Goal: Navigation & Orientation: Find specific page/section

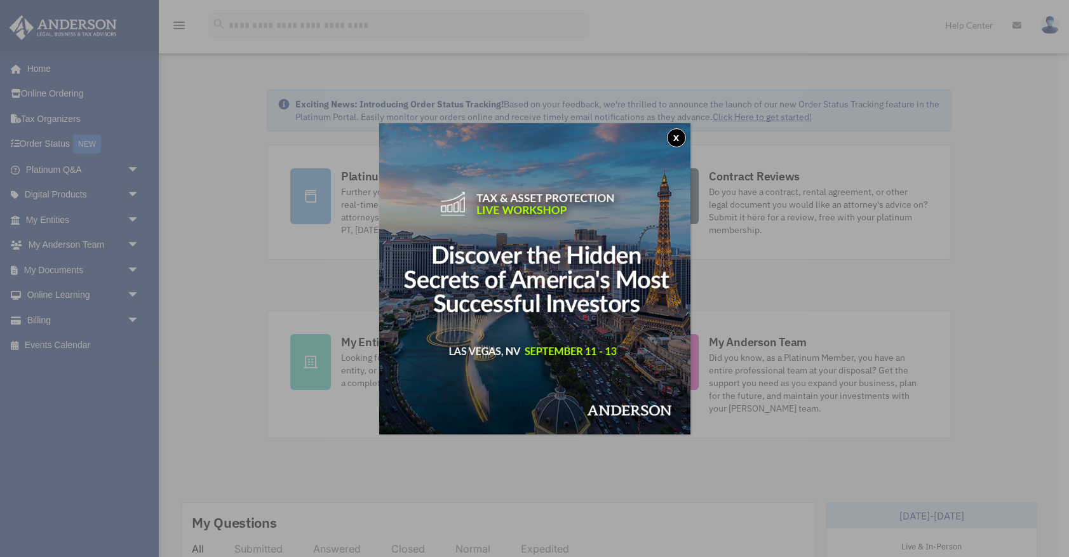
click at [676, 137] on button "x" at bounding box center [676, 137] width 19 height 19
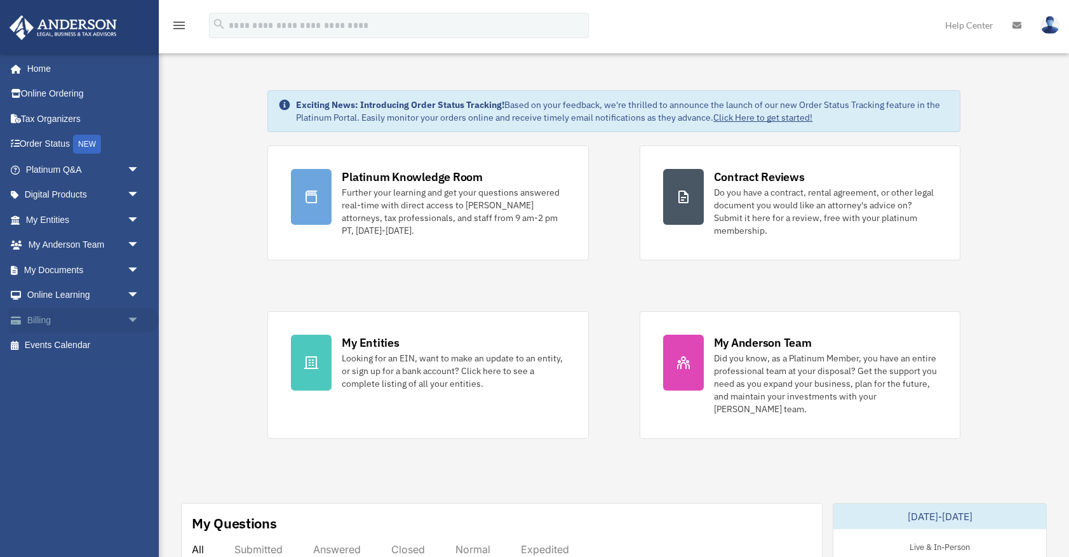
click at [63, 319] on link "Billing arrow_drop_down" at bounding box center [84, 319] width 150 height 25
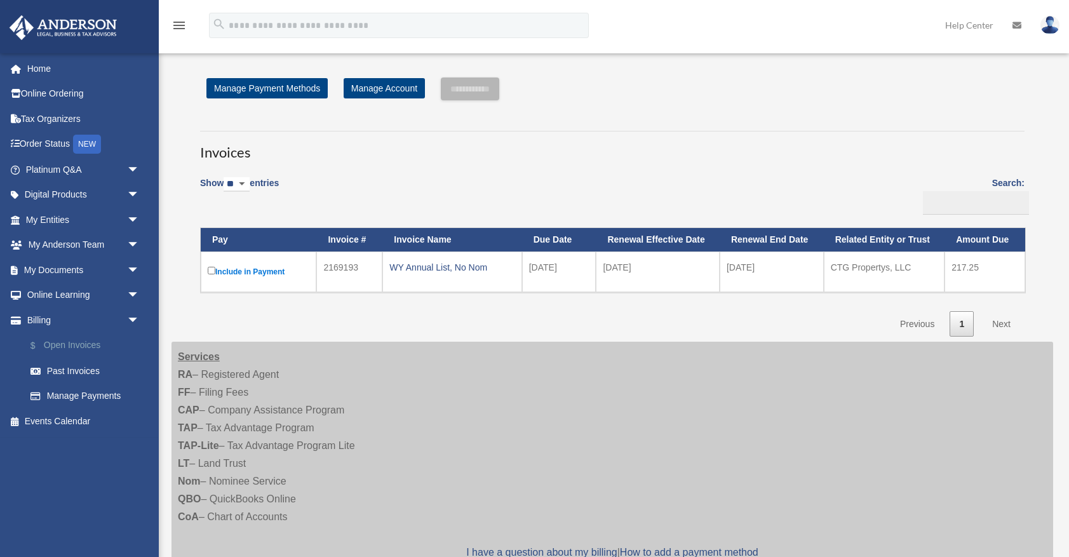
click at [85, 340] on link "$ Open Invoices" at bounding box center [88, 346] width 141 height 26
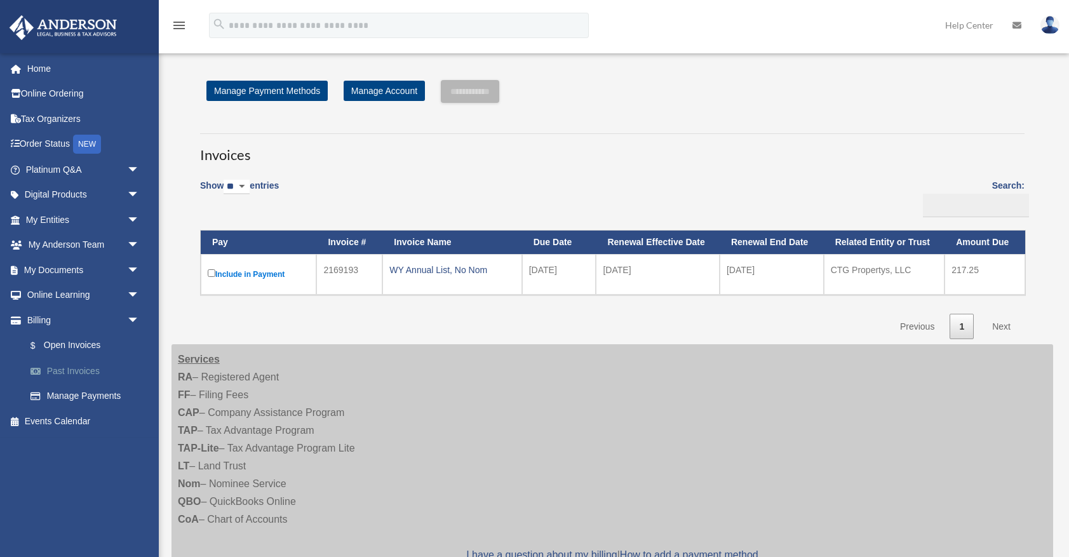
click at [65, 368] on link "Past Invoices" at bounding box center [88, 370] width 141 height 25
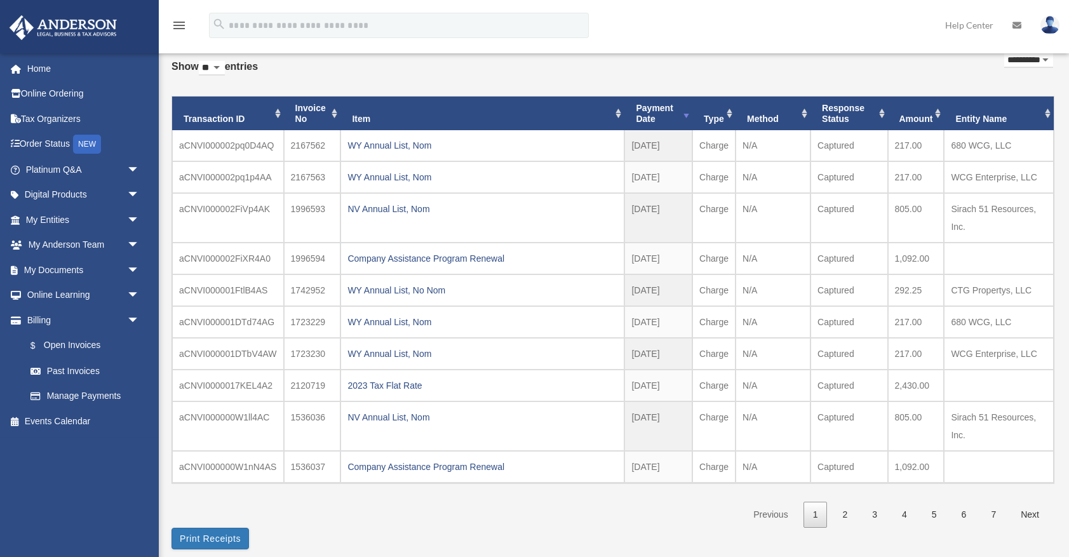
scroll to position [67, 0]
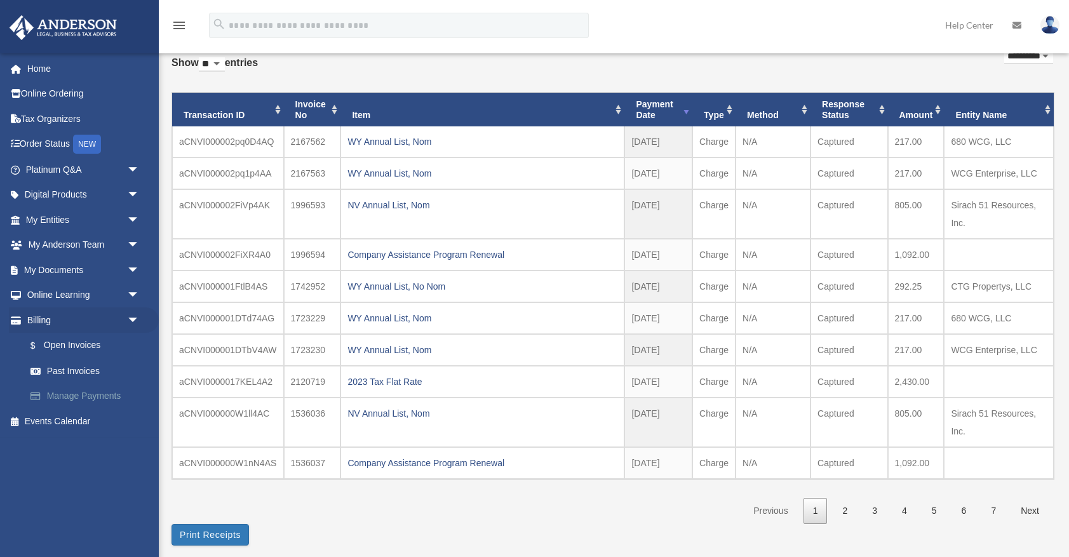
click at [74, 392] on link "Manage Payments" at bounding box center [88, 395] width 141 height 25
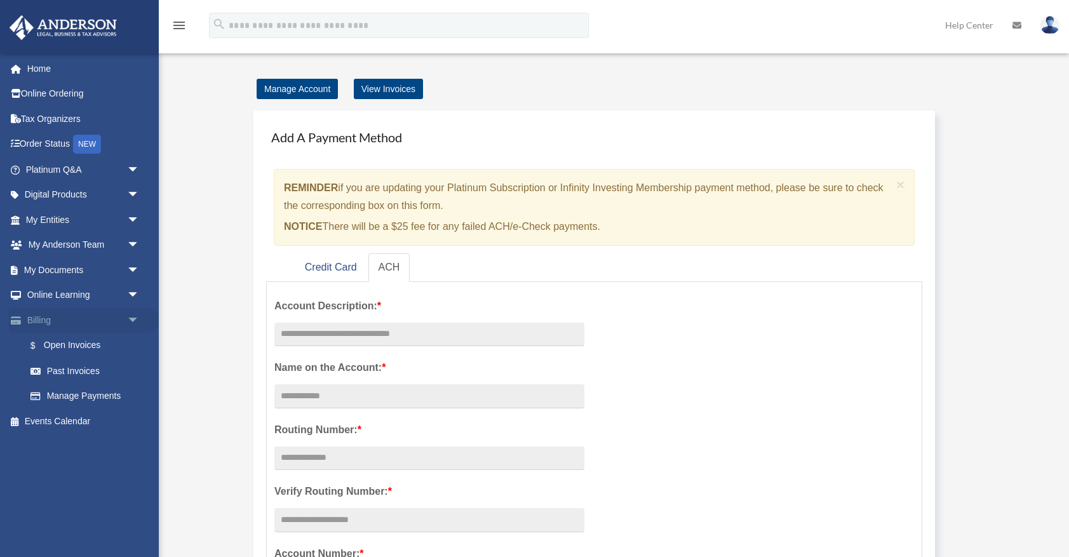
click at [136, 317] on span "arrow_drop_down" at bounding box center [139, 320] width 25 height 26
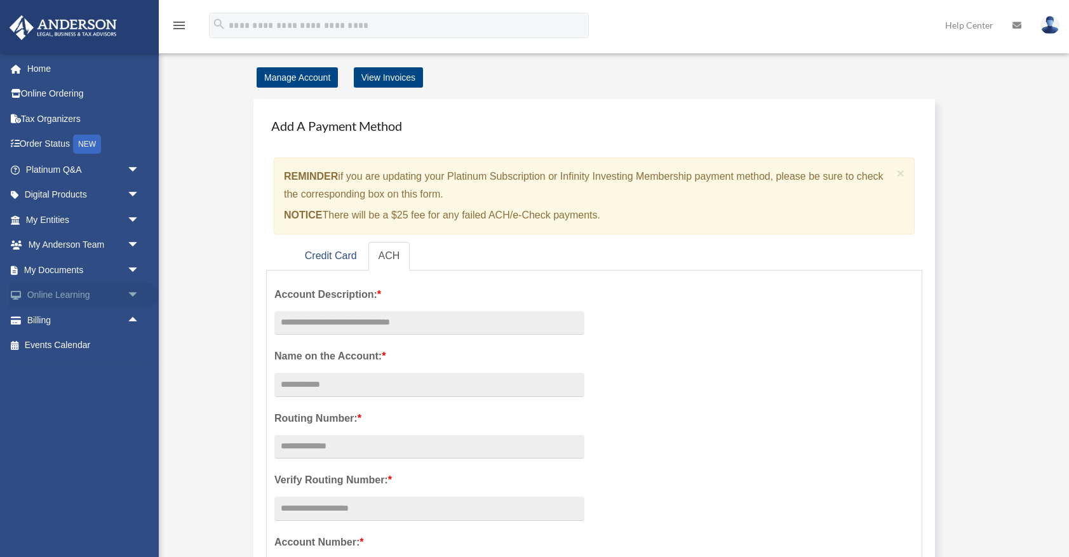
click at [133, 293] on span "arrow_drop_down" at bounding box center [139, 296] width 25 height 26
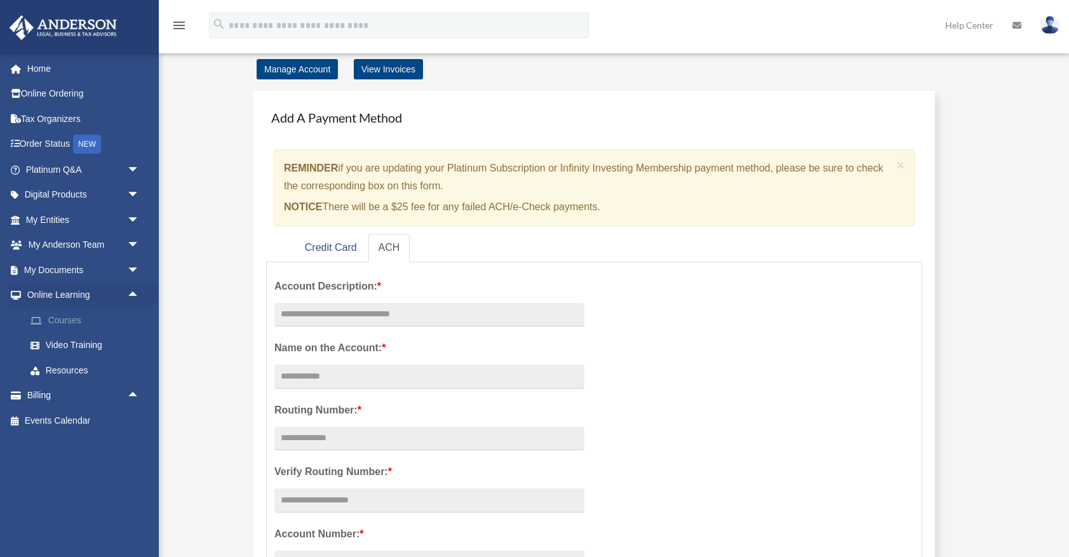
scroll to position [22, 1]
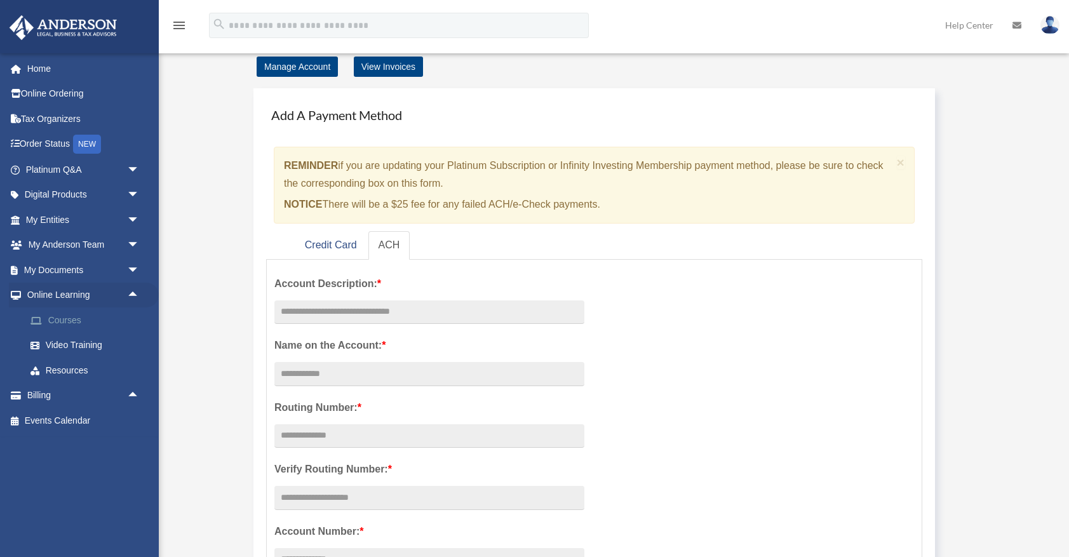
click at [97, 326] on link "Courses" at bounding box center [88, 319] width 141 height 25
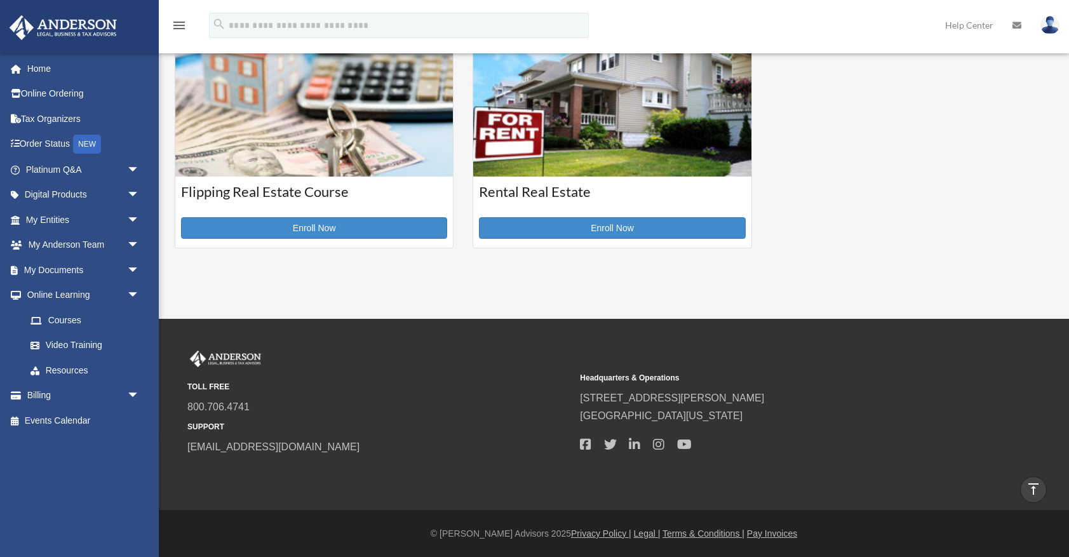
scroll to position [99, 0]
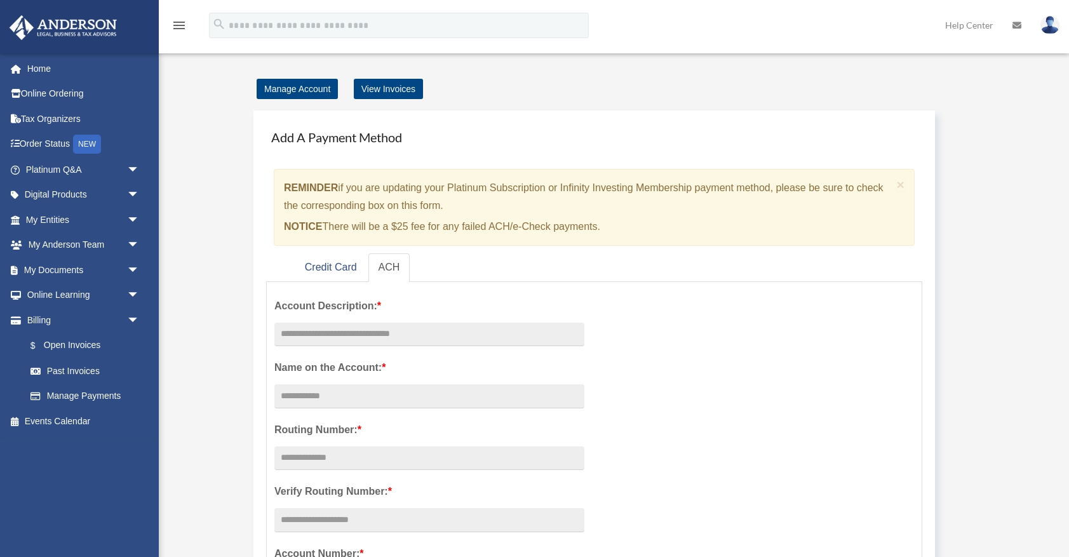
scroll to position [17, 0]
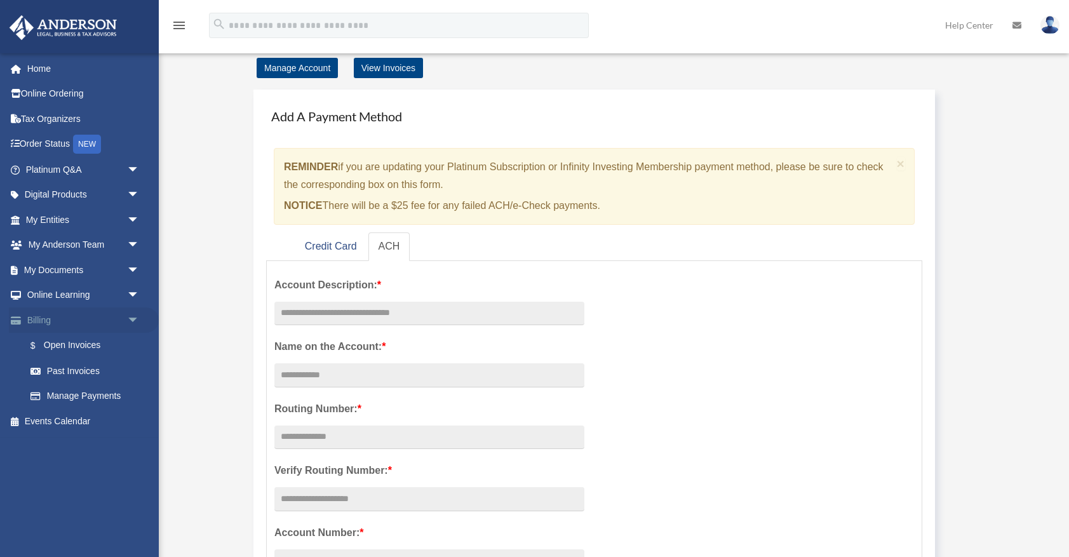
click at [133, 317] on span "arrow_drop_down" at bounding box center [139, 320] width 25 height 26
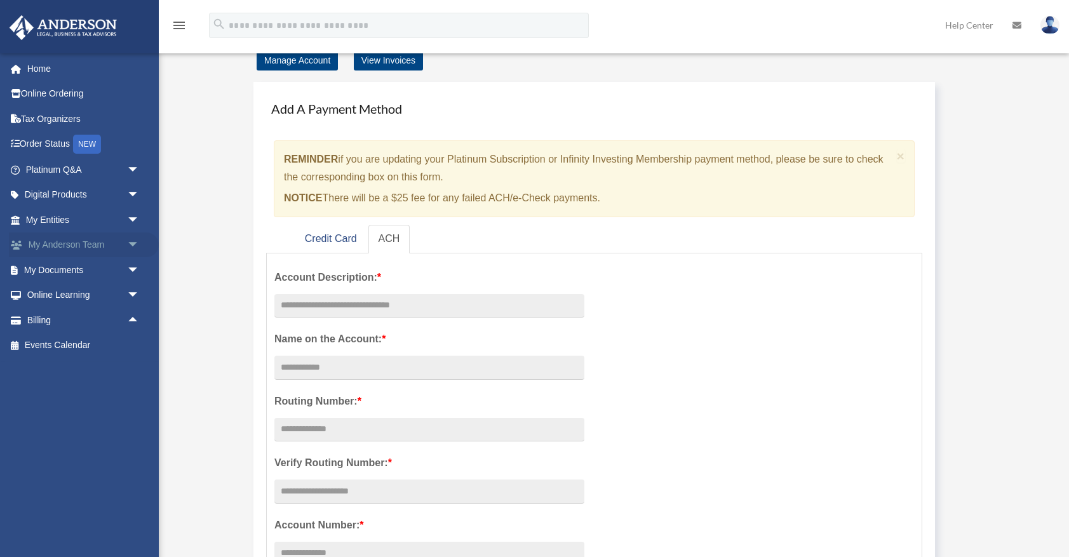
scroll to position [25, 0]
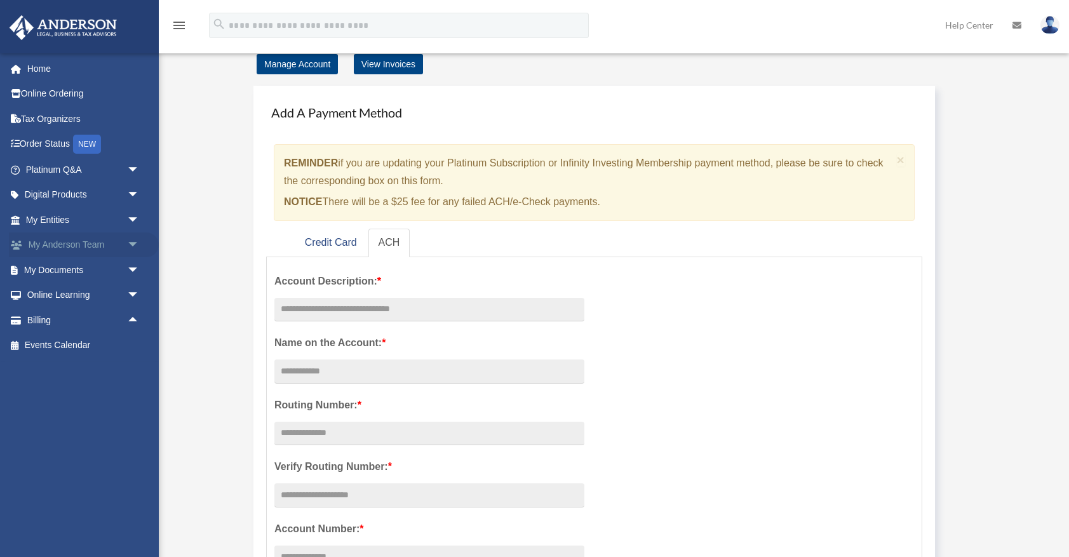
click at [133, 241] on span "arrow_drop_down" at bounding box center [139, 245] width 25 height 26
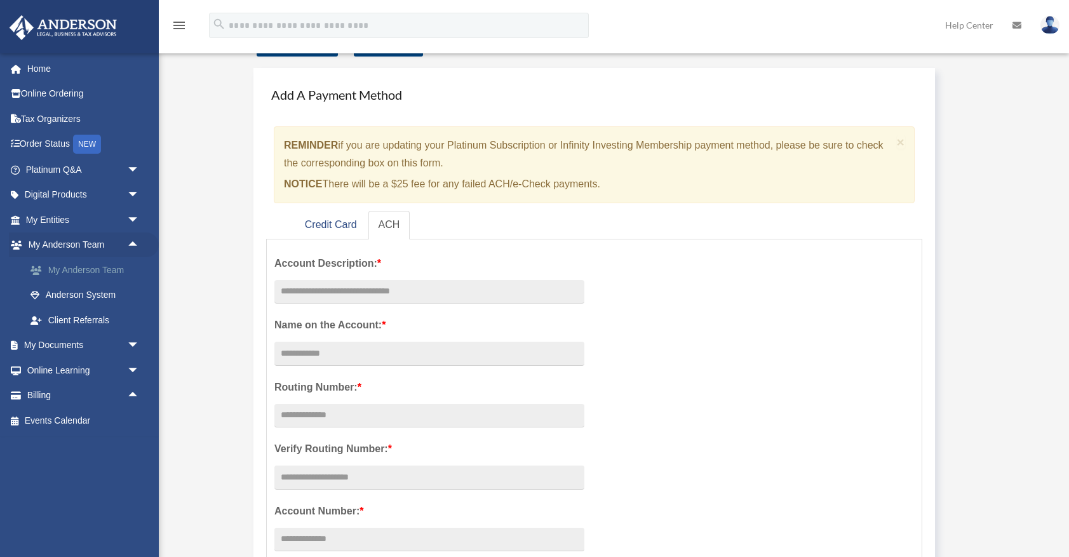
scroll to position [45, 0]
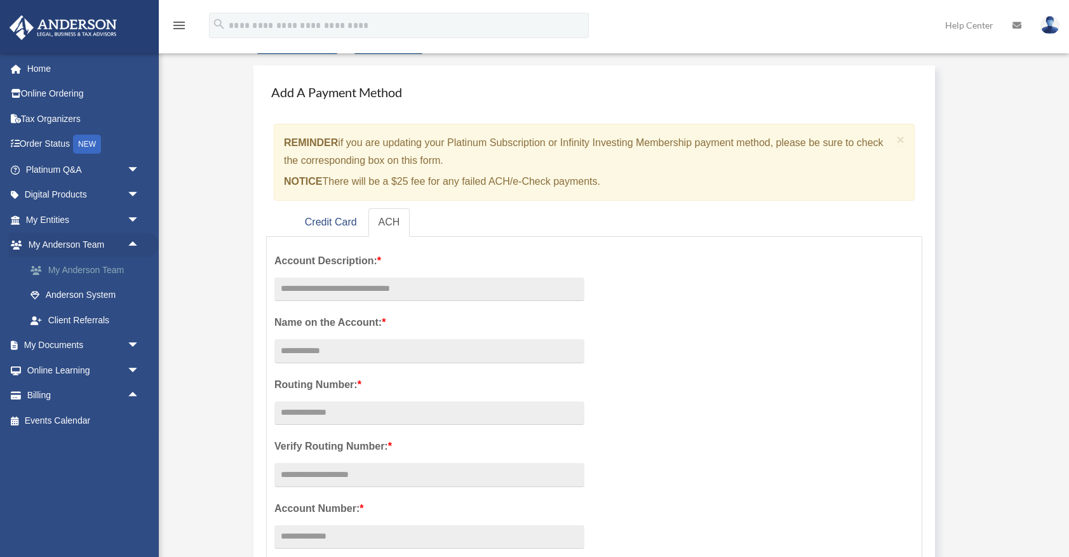
click at [123, 270] on link "My Anderson Team" at bounding box center [88, 269] width 141 height 25
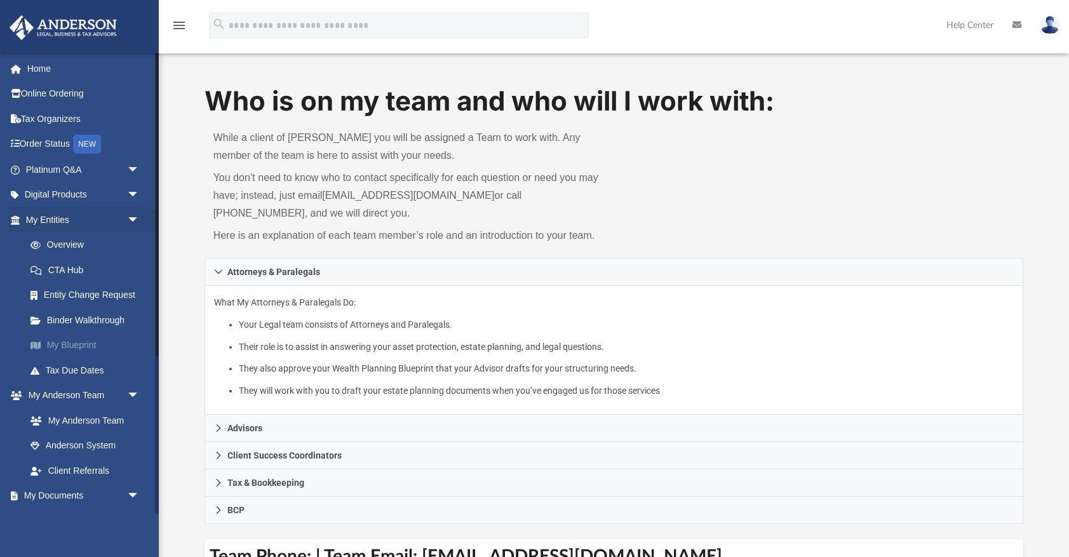
click at [67, 340] on link "My Blueprint" at bounding box center [88, 345] width 141 height 25
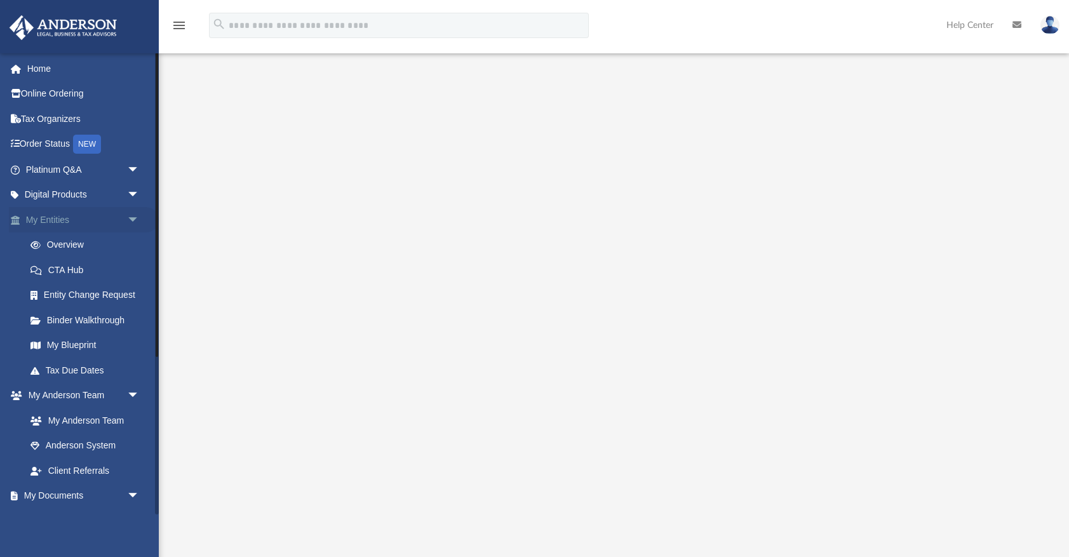
click at [133, 218] on span "arrow_drop_down" at bounding box center [139, 220] width 25 height 26
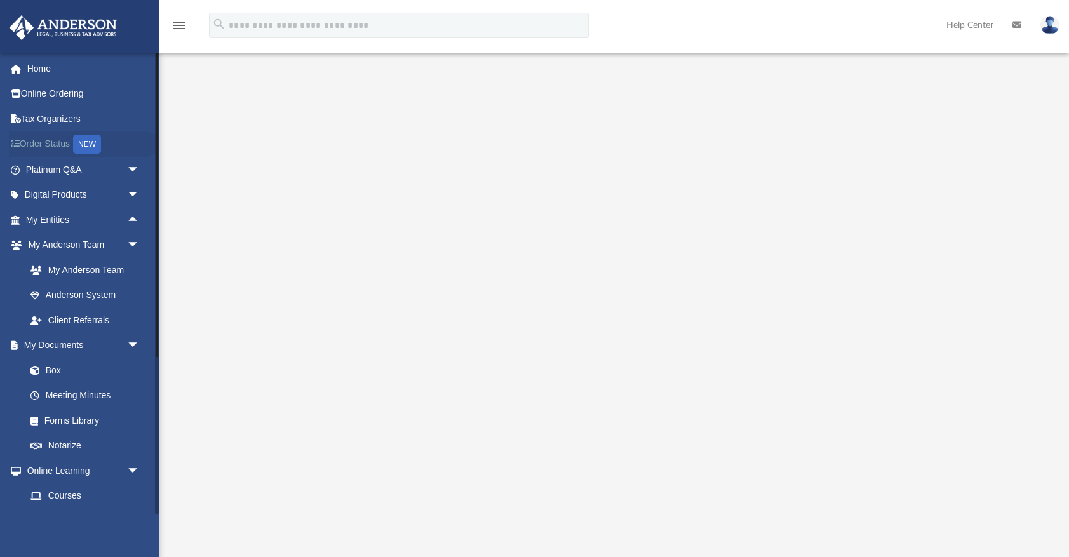
click at [67, 142] on link "Order Status NEW" at bounding box center [84, 144] width 150 height 26
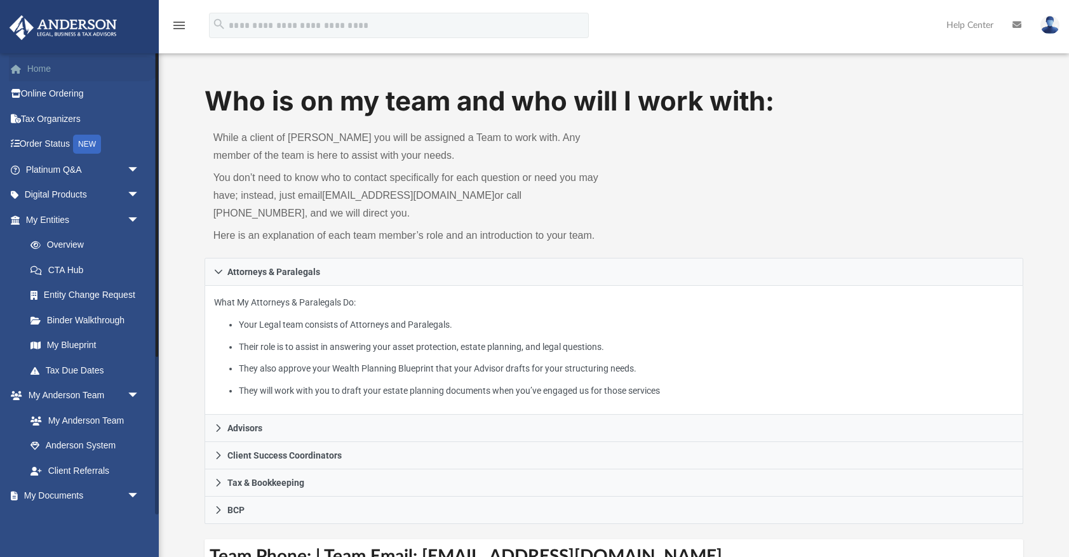
scroll to position [1, 0]
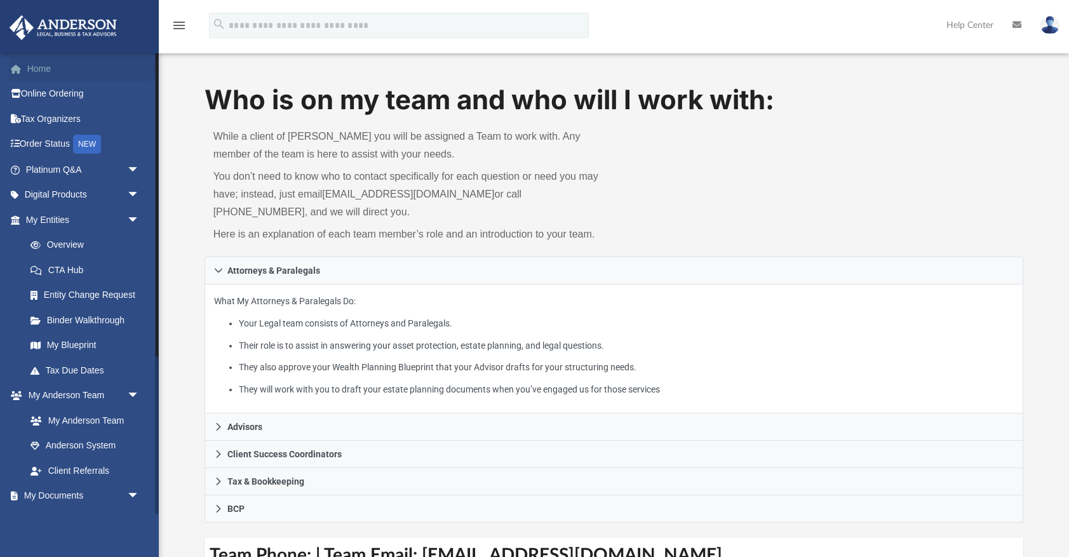
click at [49, 69] on link "Home" at bounding box center [84, 68] width 150 height 25
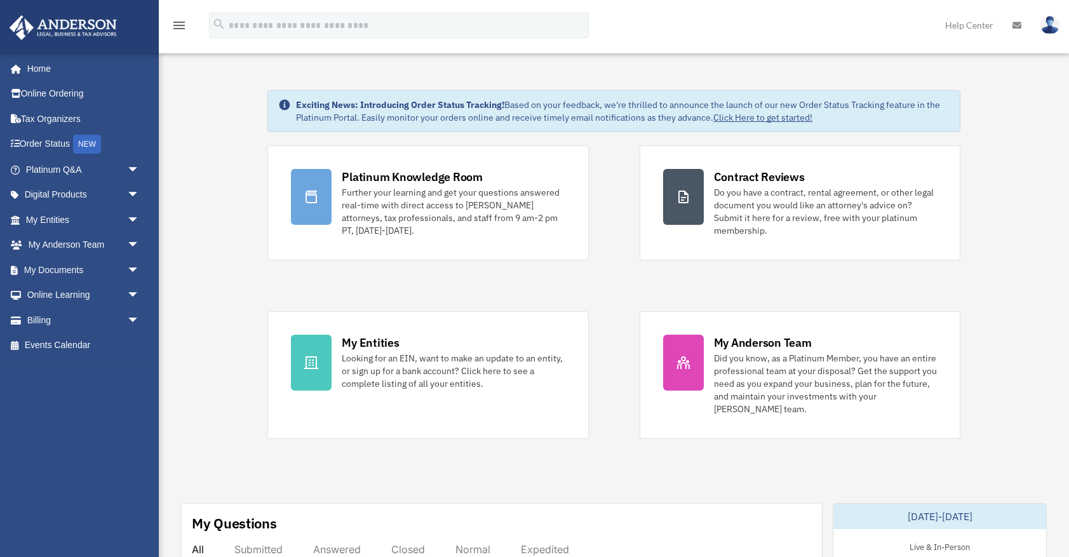
drag, startPoint x: 1053, startPoint y: 27, endPoint x: 1042, endPoint y: 38, distance: 15.7
click at [1053, 27] on img at bounding box center [1049, 25] width 19 height 18
click at [1050, 33] on img at bounding box center [1049, 25] width 19 height 18
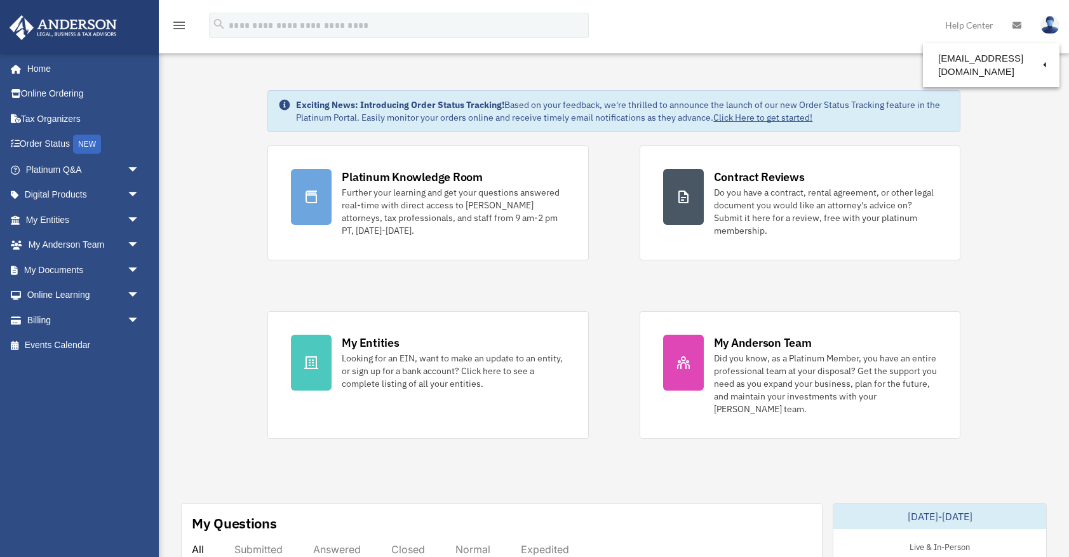
scroll to position [0, 0]
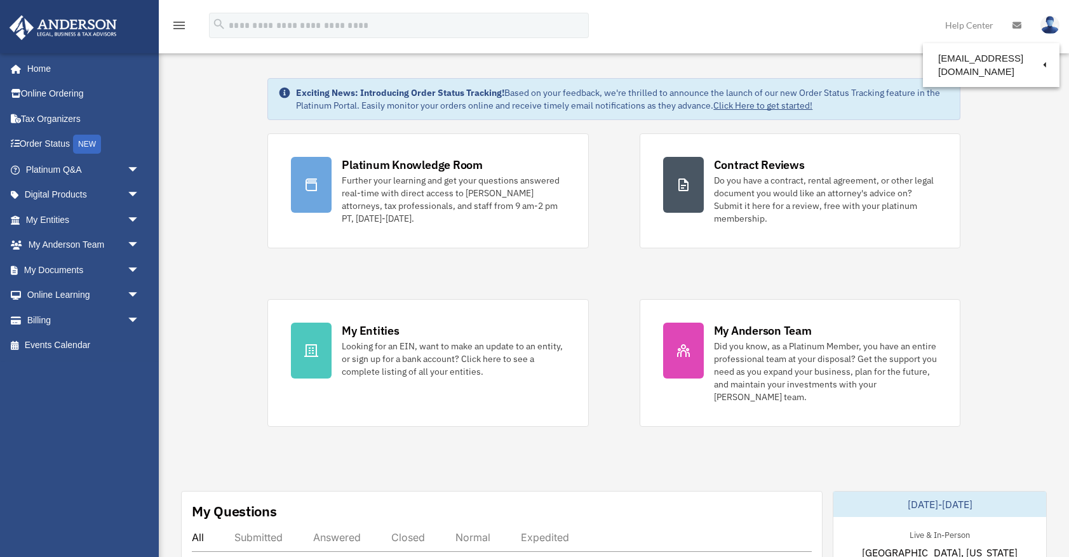
drag, startPoint x: 1007, startPoint y: 151, endPoint x: 999, endPoint y: 150, distance: 7.6
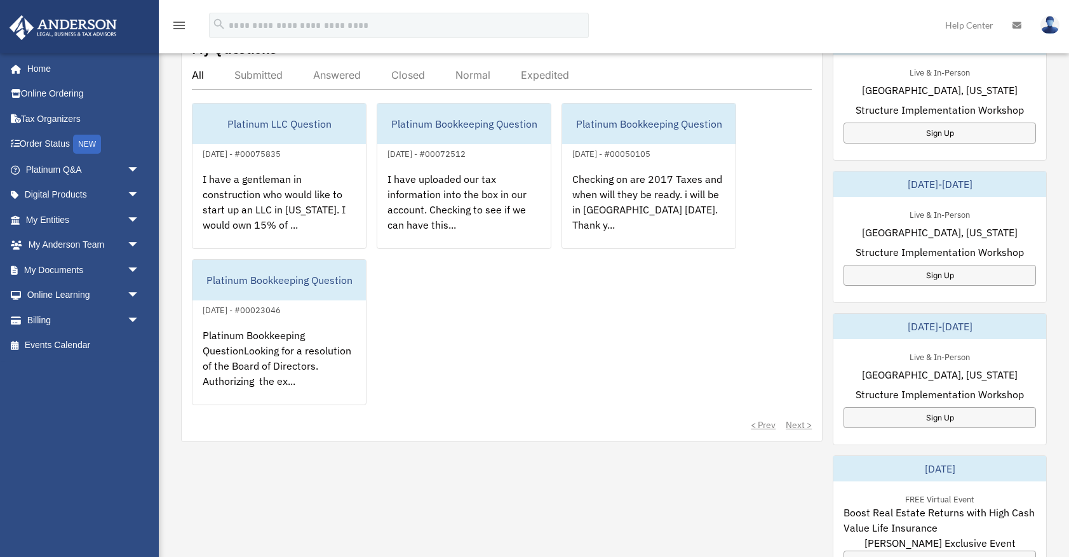
scroll to position [481, 0]
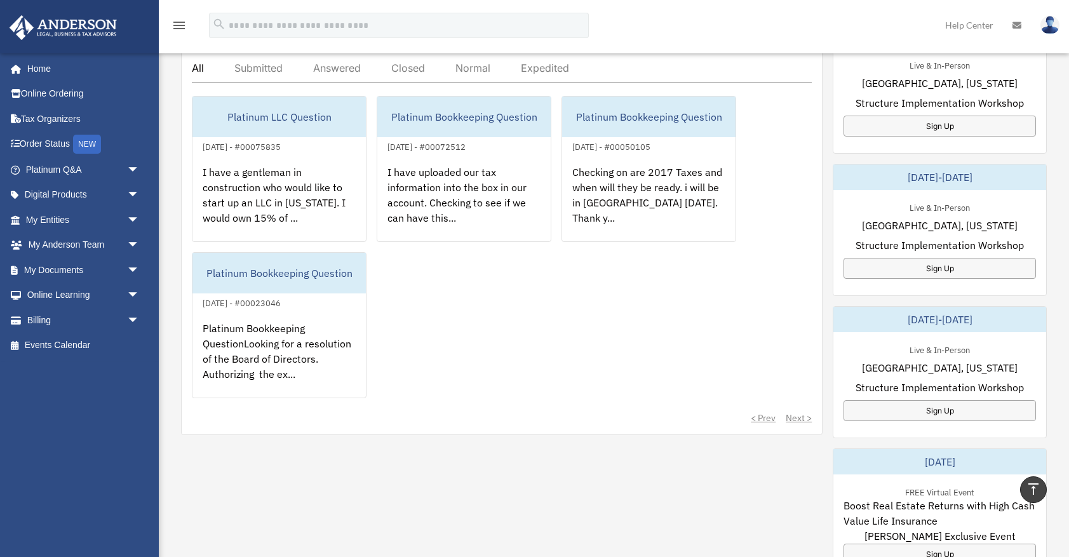
click at [180, 24] on icon "menu" at bounding box center [178, 25] width 15 height 15
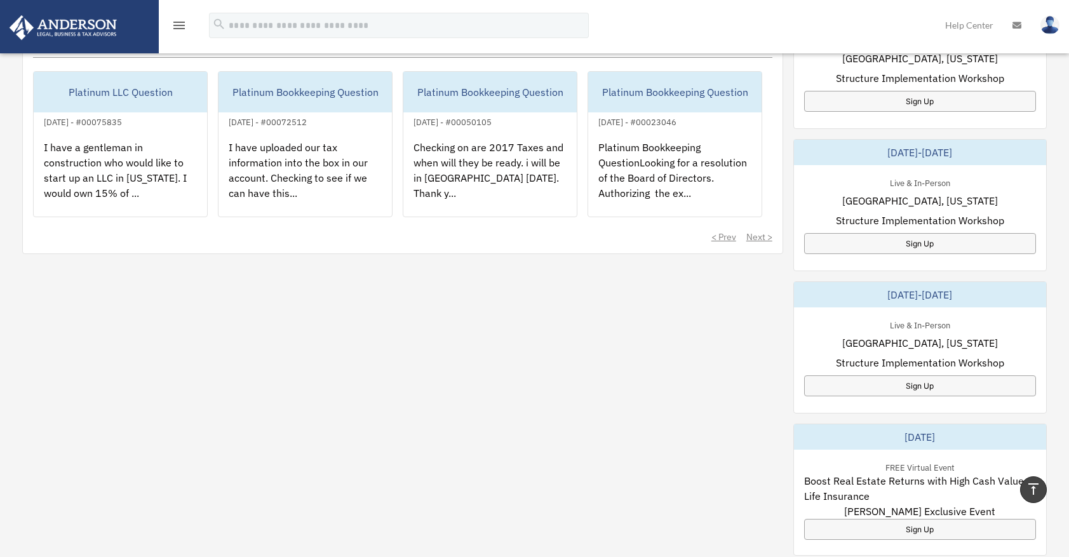
click at [180, 24] on icon "menu" at bounding box center [178, 25] width 15 height 15
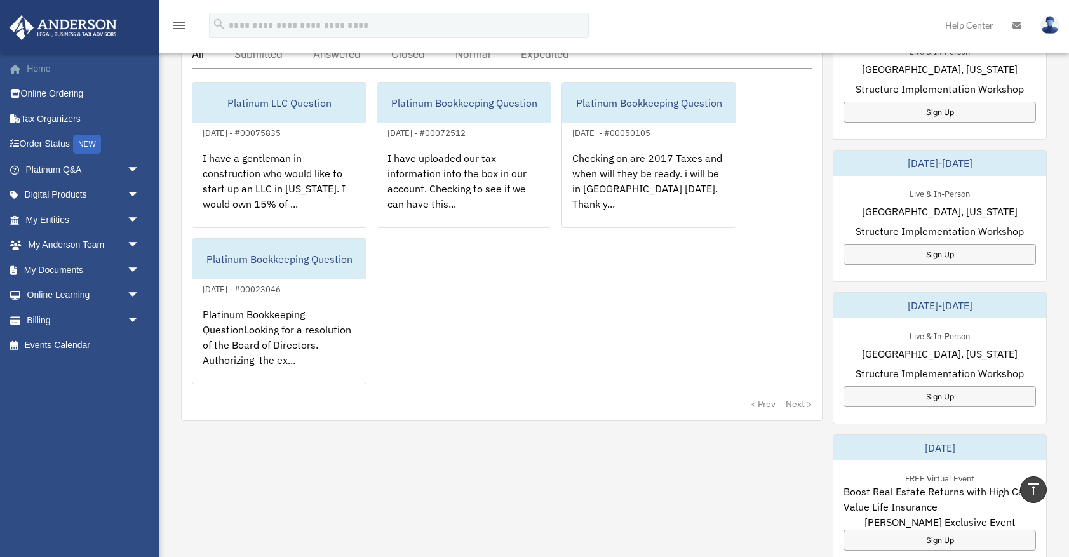
scroll to position [493, 0]
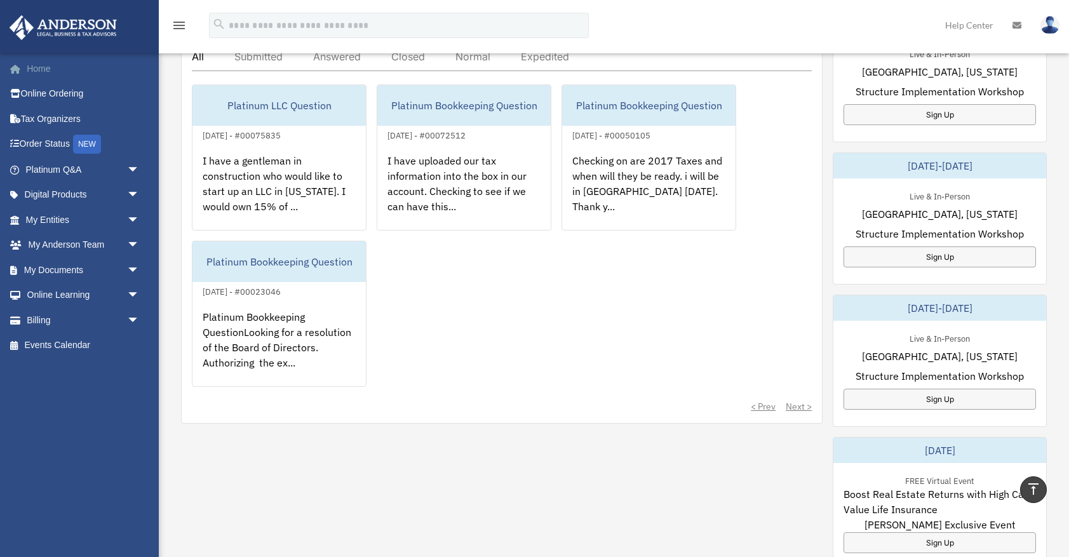
click at [49, 67] on link "Home" at bounding box center [84, 68] width 150 height 25
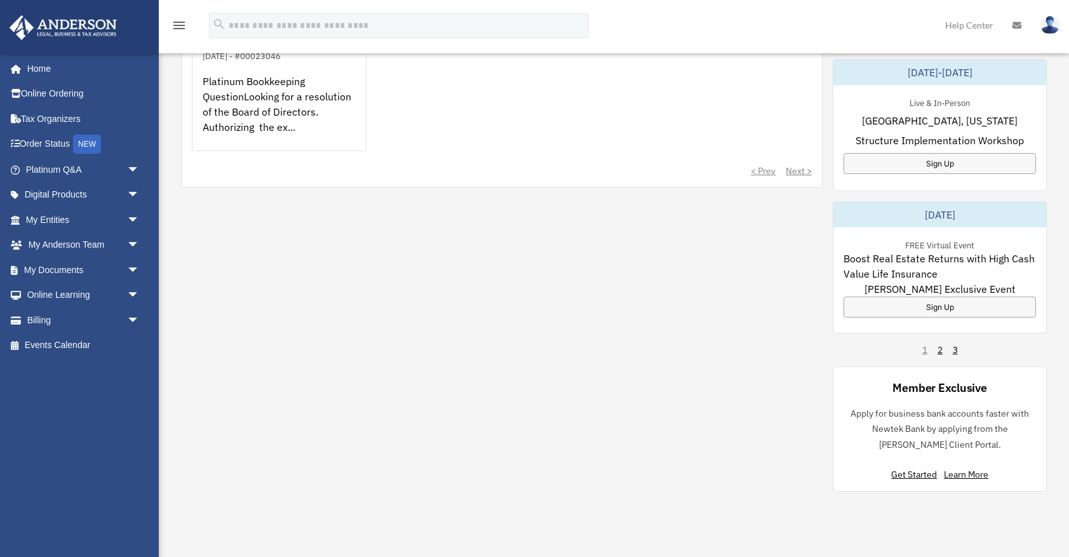
scroll to position [731, 0]
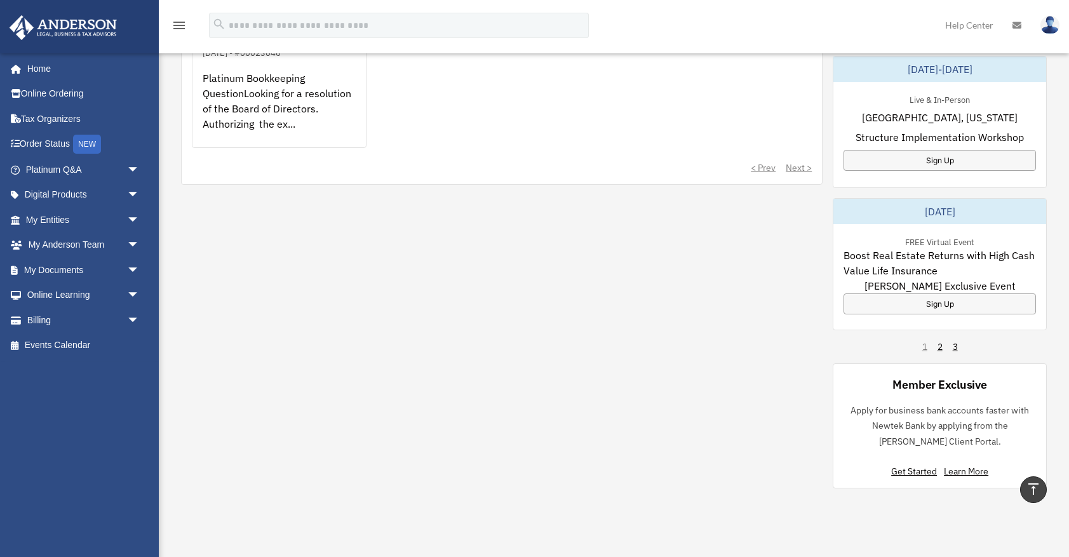
click at [1053, 25] on img at bounding box center [1049, 25] width 19 height 18
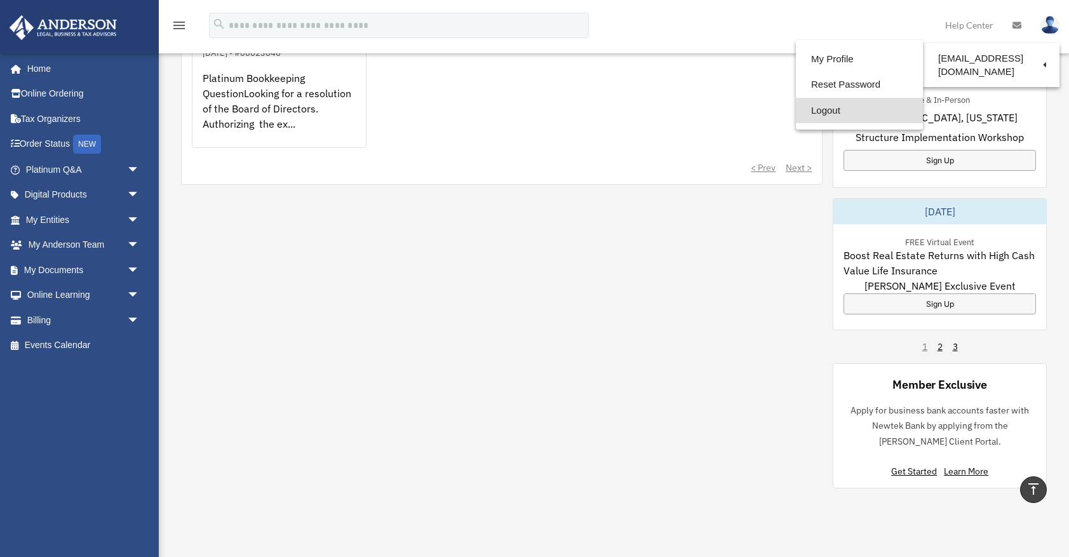
click at [817, 110] on link "Logout" at bounding box center [859, 111] width 127 height 26
